Goal: Navigation & Orientation: Find specific page/section

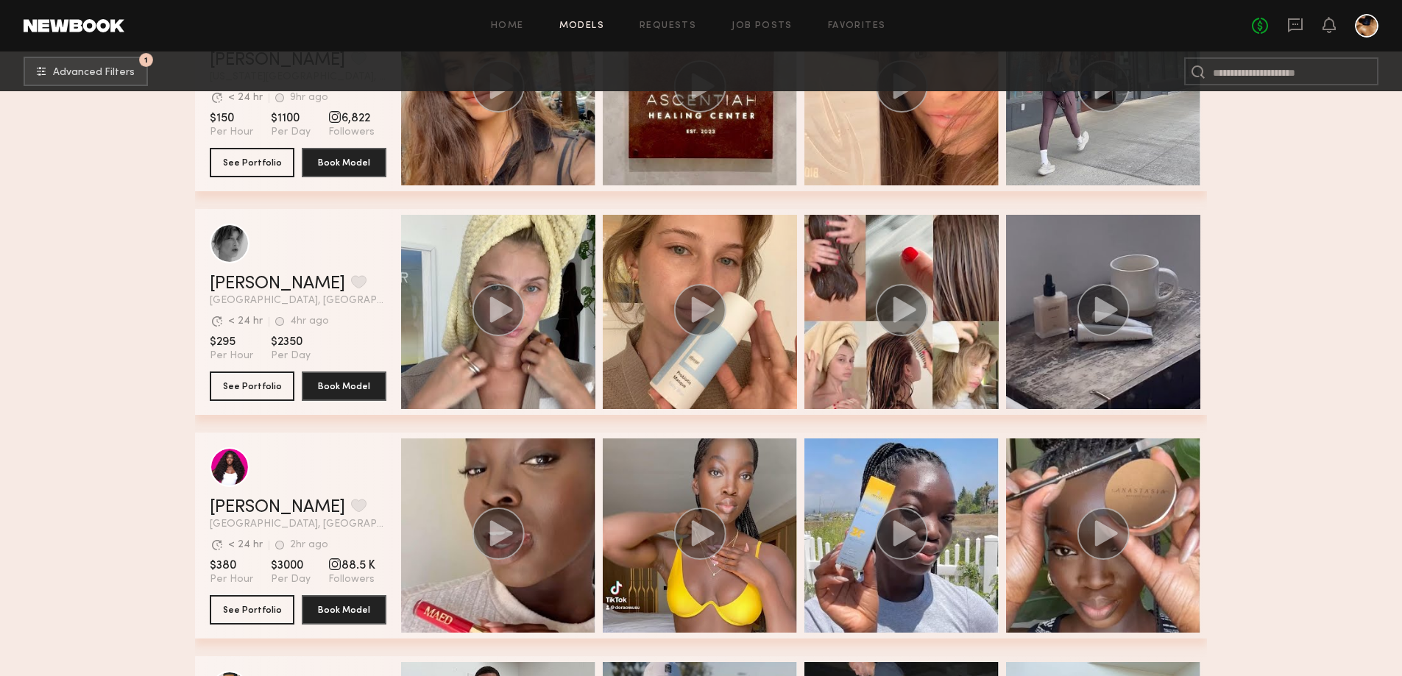
scroll to position [17139, 0]
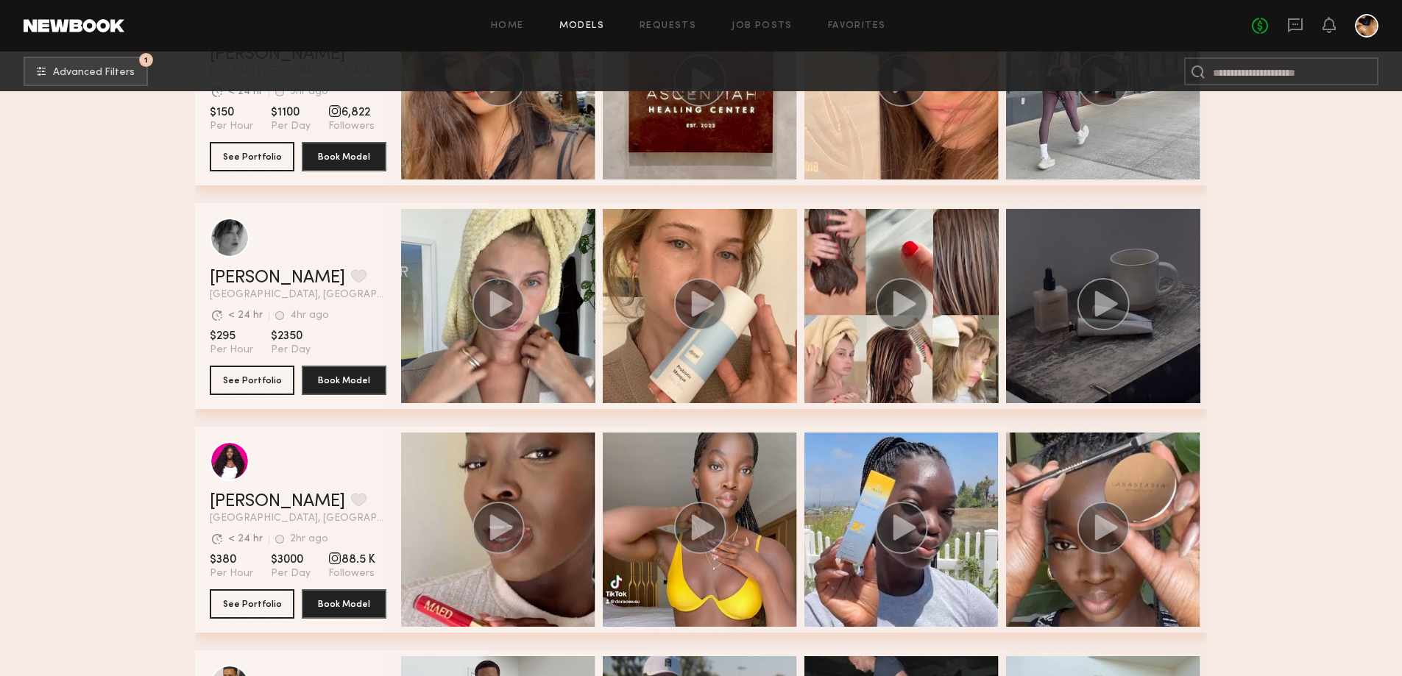
click at [1115, 357] on div "grid" at bounding box center [1103, 306] width 194 height 194
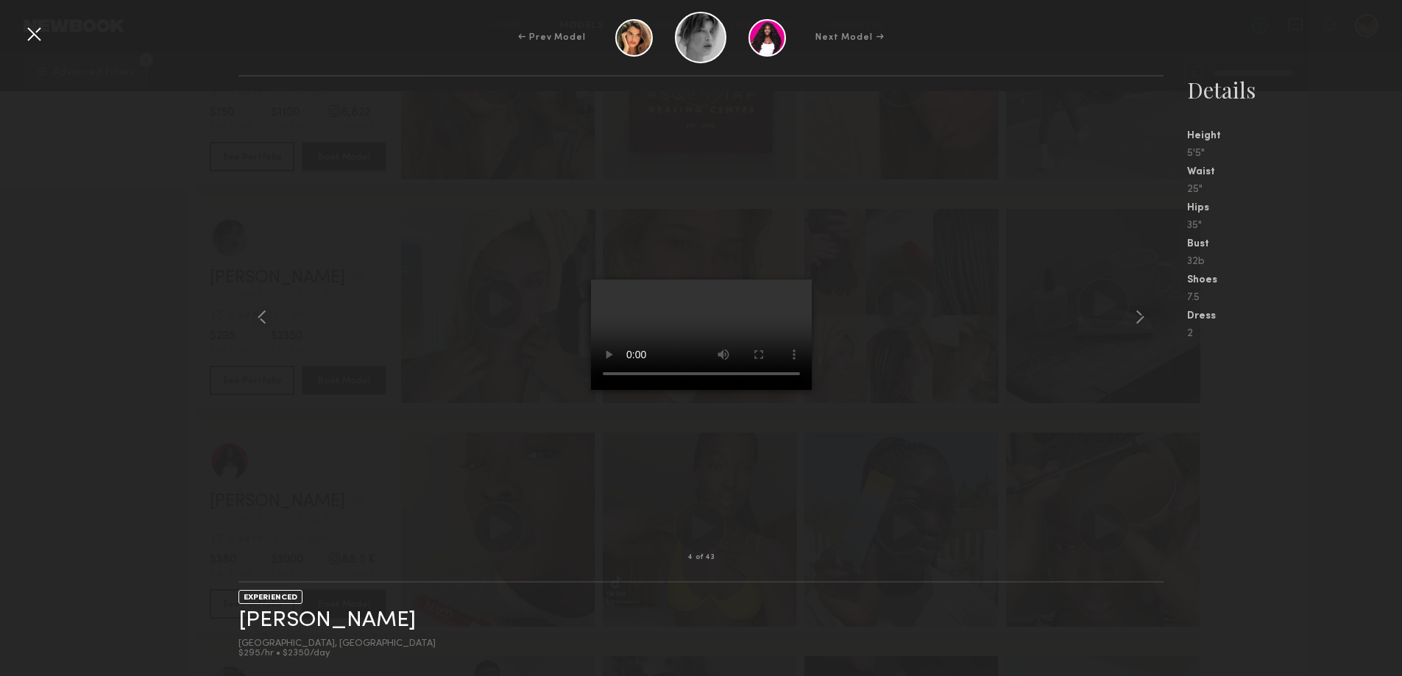
click at [436, 199] on div at bounding box center [700, 317] width 925 height 434
drag, startPoint x: 38, startPoint y: 30, endPoint x: 182, endPoint y: 96, distance: 158.7
click at [38, 32] on div at bounding box center [34, 34] width 24 height 24
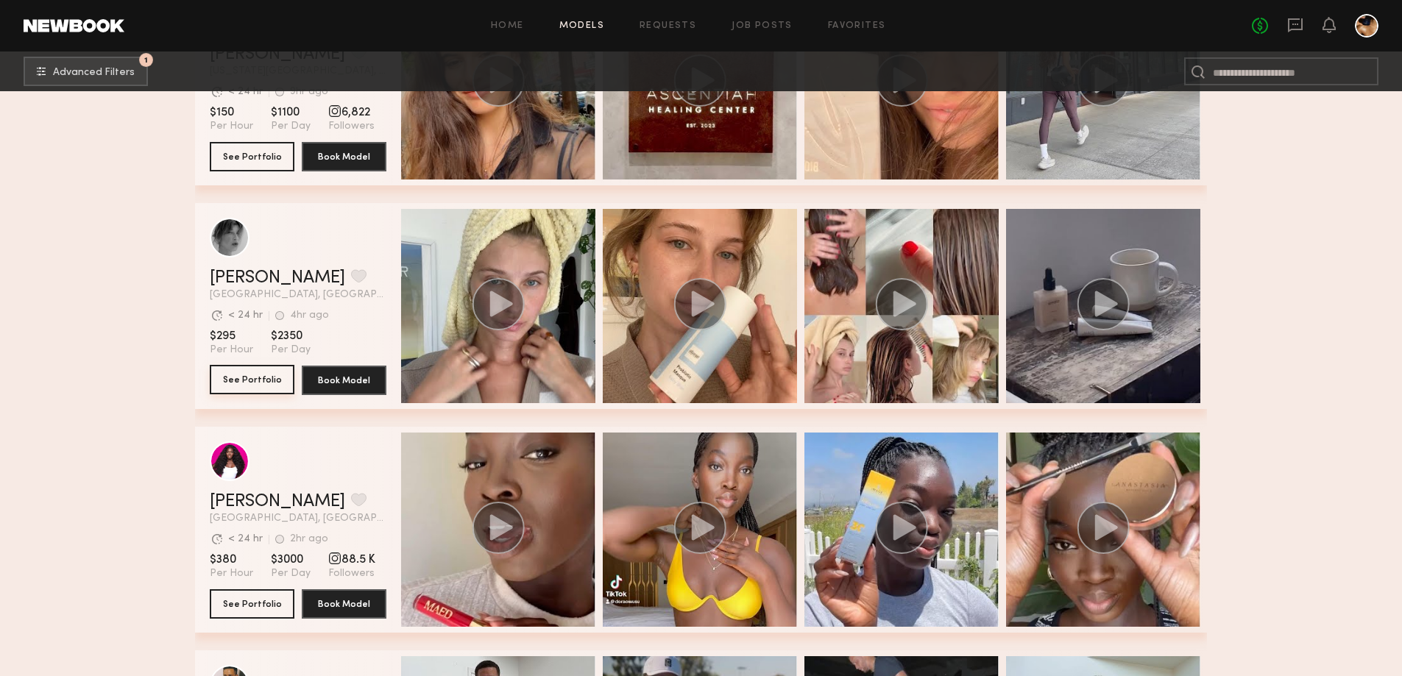
click at [235, 386] on button "See Portfolio" at bounding box center [252, 379] width 85 height 29
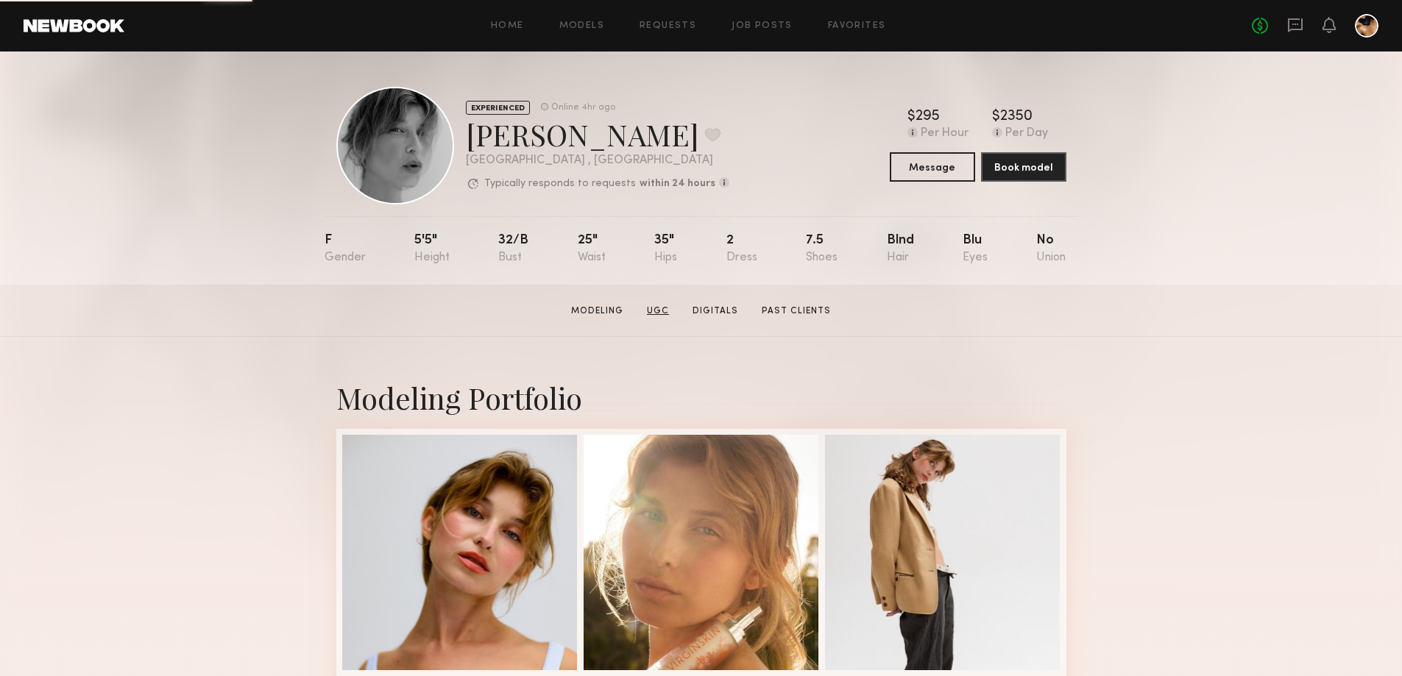
click at [659, 315] on link "UGC" at bounding box center [658, 311] width 34 height 13
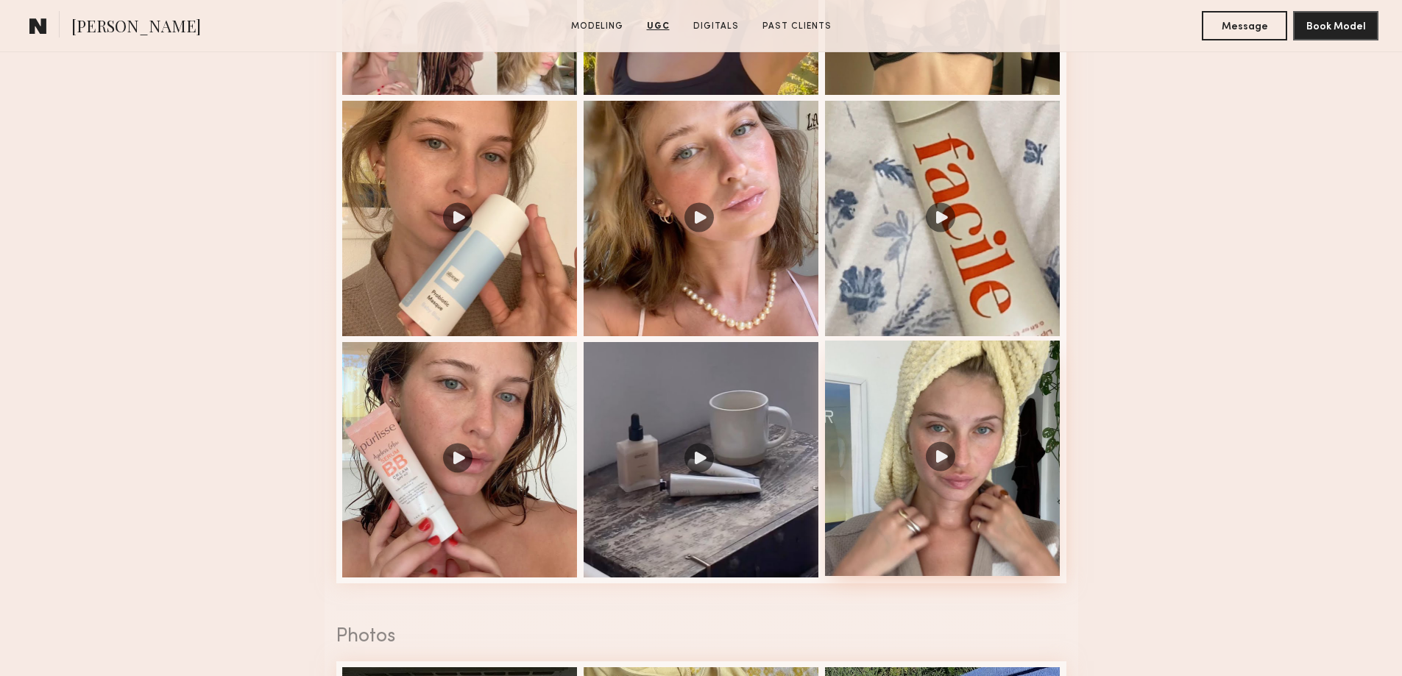
scroll to position [1767, 0]
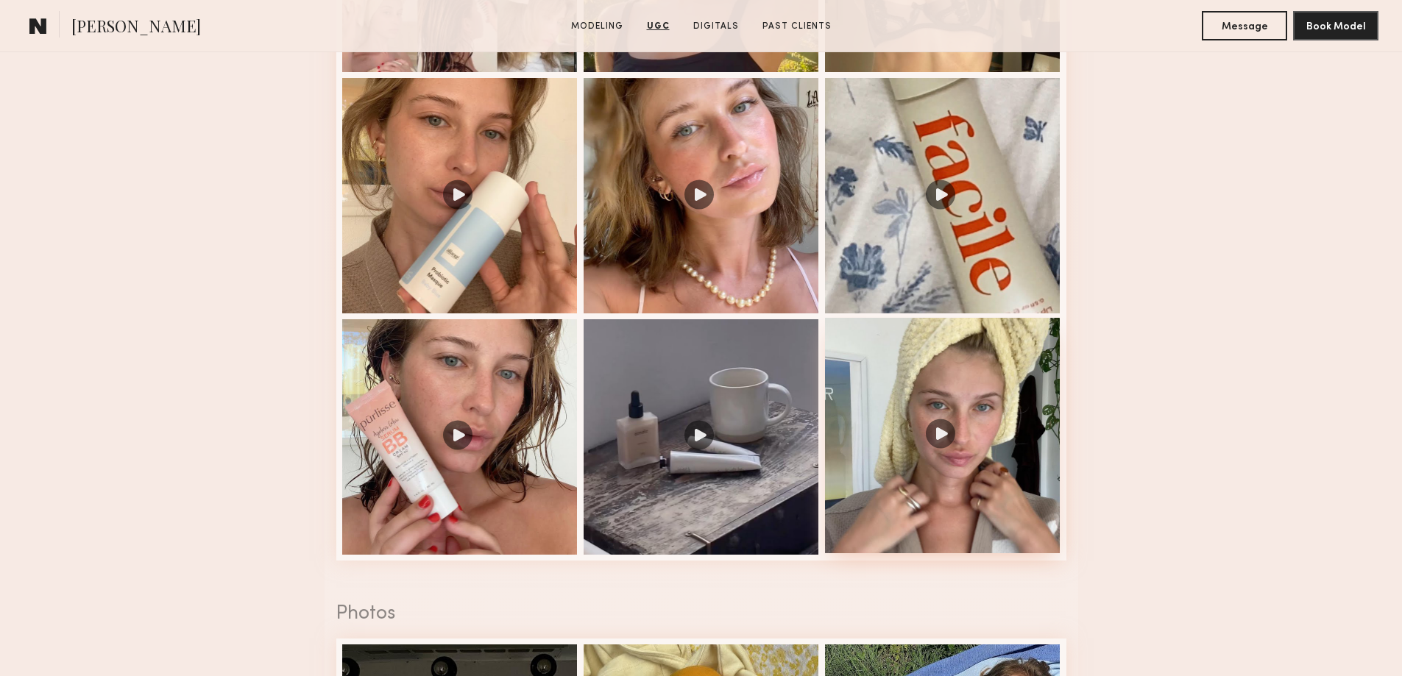
click at [921, 441] on div at bounding box center [942, 435] width 235 height 235
